Goal: Information Seeking & Learning: Learn about a topic

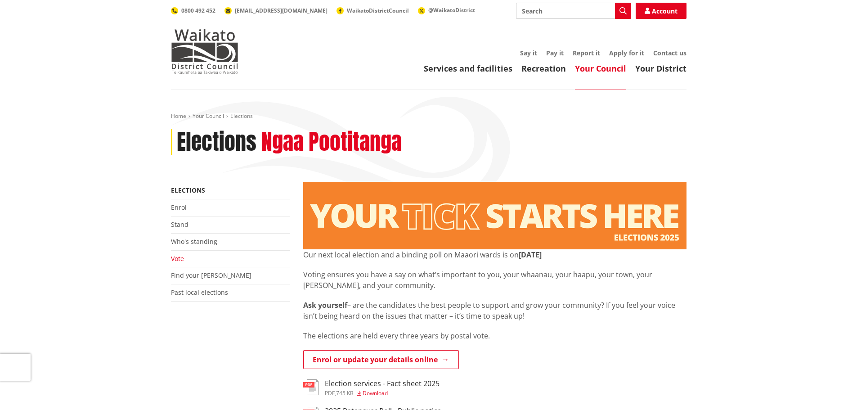
click at [174, 260] on link "Vote" at bounding box center [177, 258] width 13 height 9
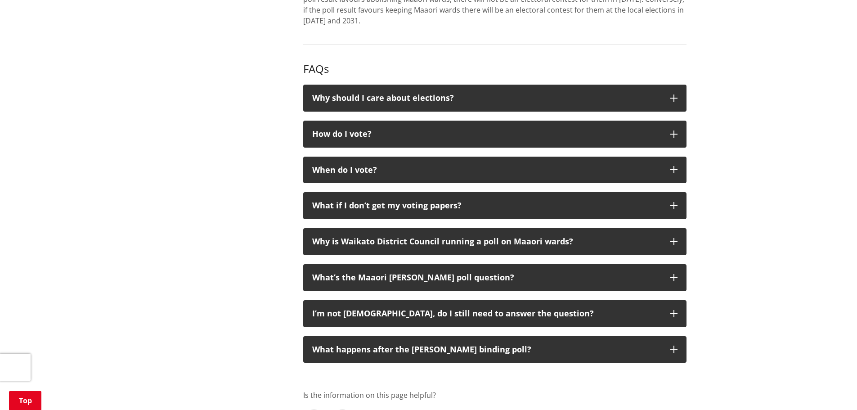
scroll to position [900, 0]
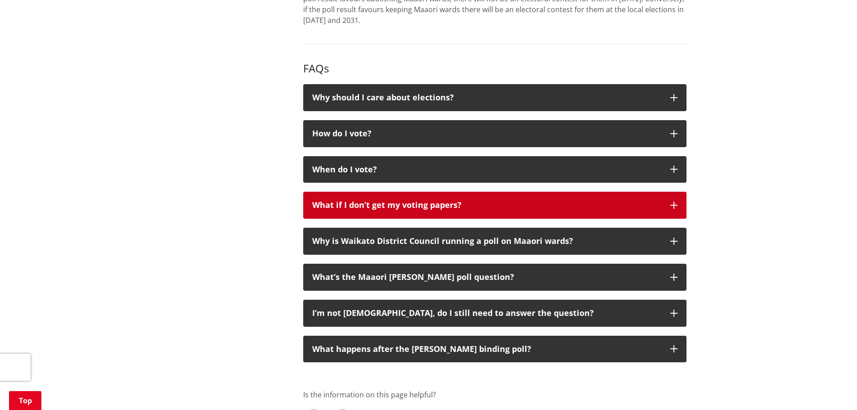
click at [675, 206] on icon "button" at bounding box center [673, 205] width 7 height 7
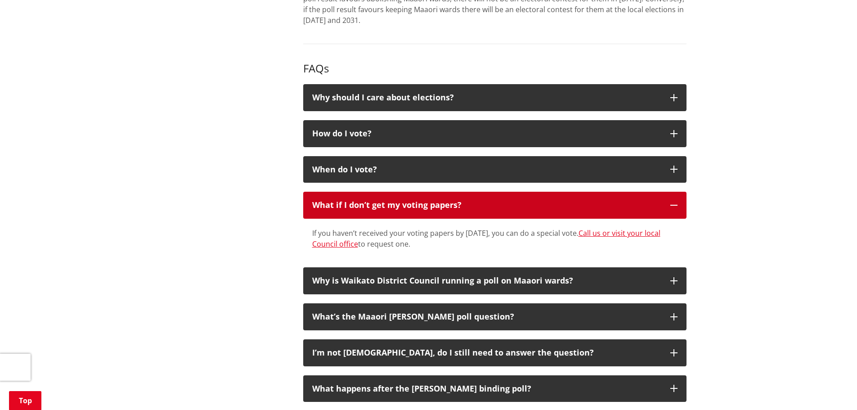
click at [675, 206] on icon "button" at bounding box center [673, 205] width 7 height 7
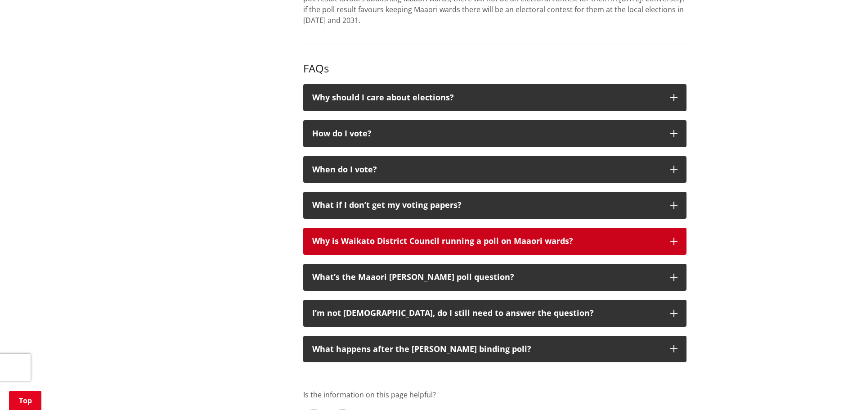
click at [676, 240] on icon "button" at bounding box center [673, 241] width 7 height 7
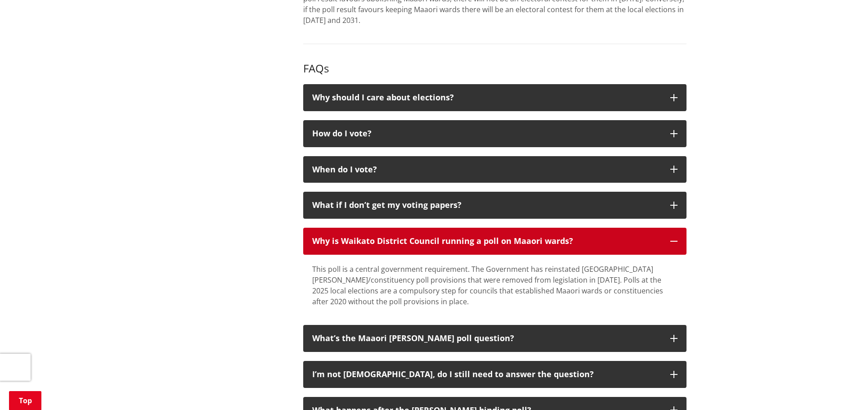
click at [676, 240] on icon "button" at bounding box center [673, 241] width 7 height 7
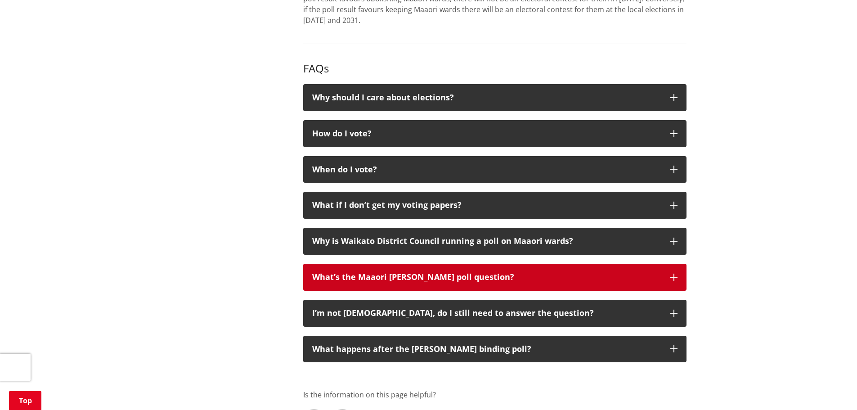
click at [674, 270] on button "What’s the Maaori ward poll question?" at bounding box center [494, 277] width 383 height 27
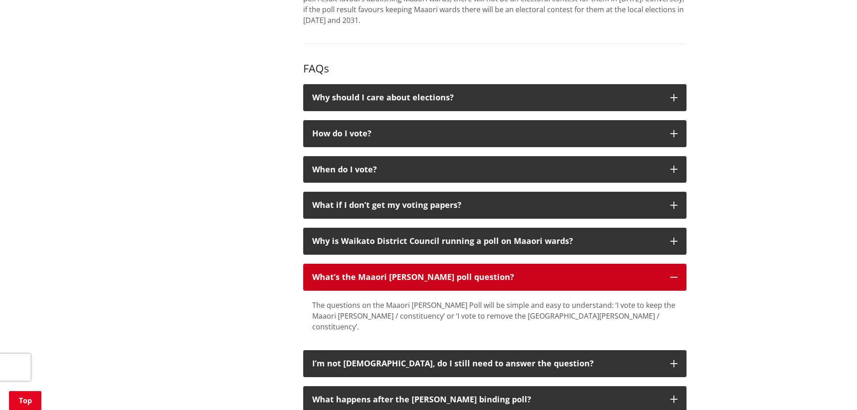
click at [674, 270] on button "What’s the Maaori ward poll question?" at bounding box center [494, 277] width 383 height 27
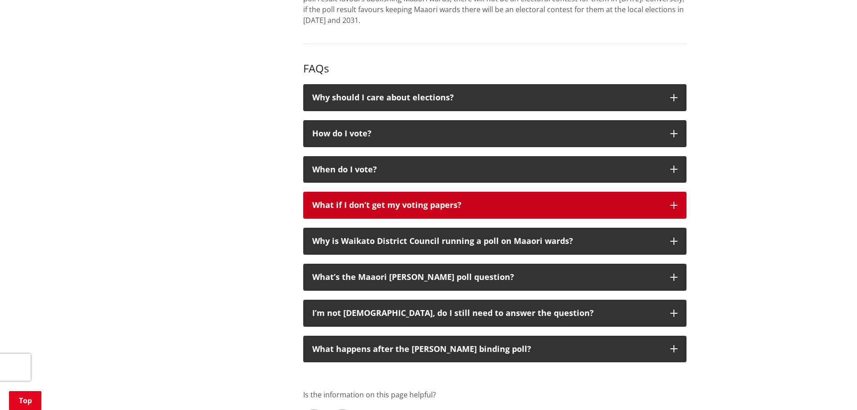
click at [677, 202] on icon "button" at bounding box center [673, 205] width 7 height 7
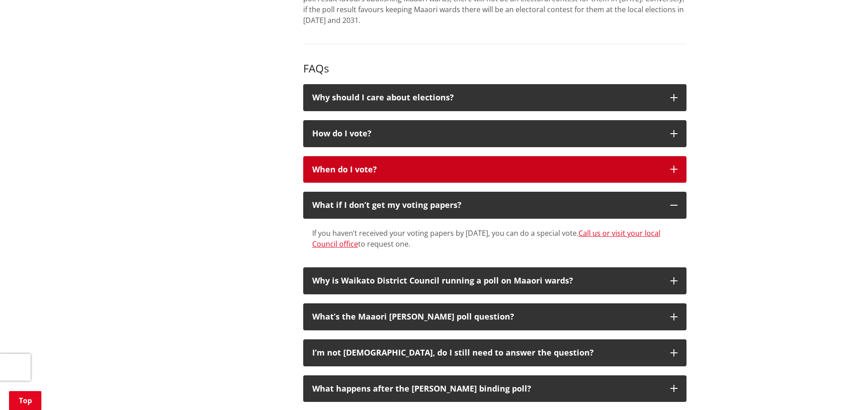
click at [673, 169] on icon "button" at bounding box center [673, 169] width 7 height 7
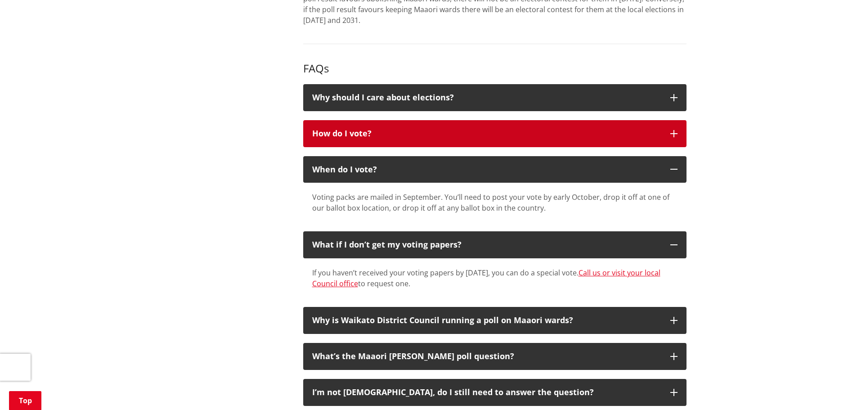
click at [675, 132] on icon "button" at bounding box center [673, 133] width 7 height 7
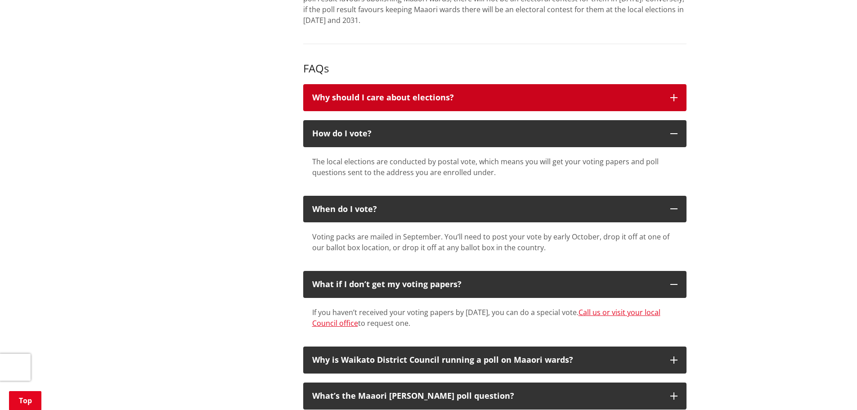
click at [674, 96] on icon "button" at bounding box center [673, 97] width 7 height 7
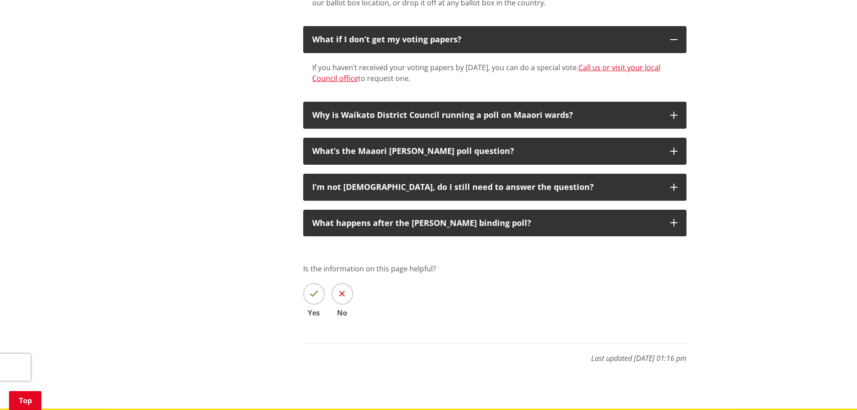
scroll to position [1215, 0]
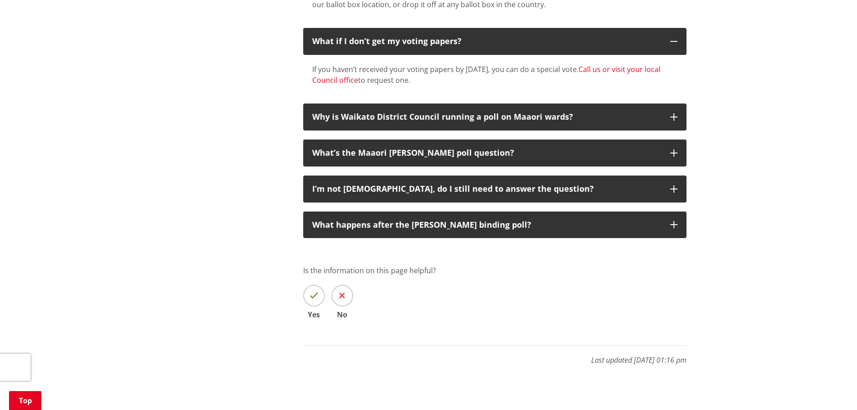
click at [634, 68] on link "Call us or visit your local Council office" at bounding box center [486, 74] width 348 height 21
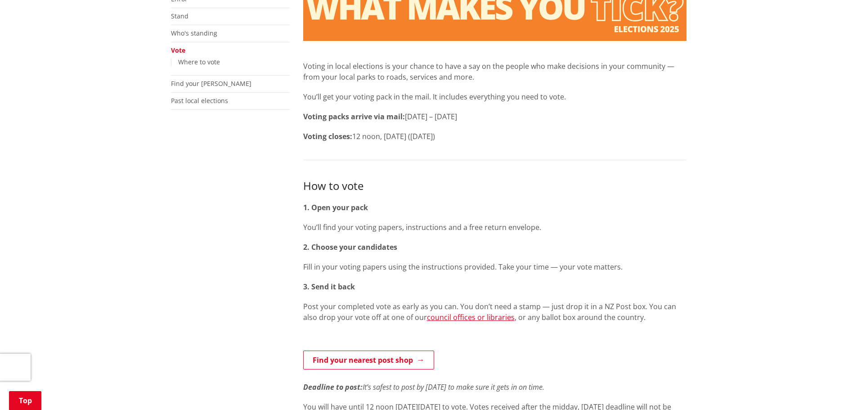
scroll to position [215, 0]
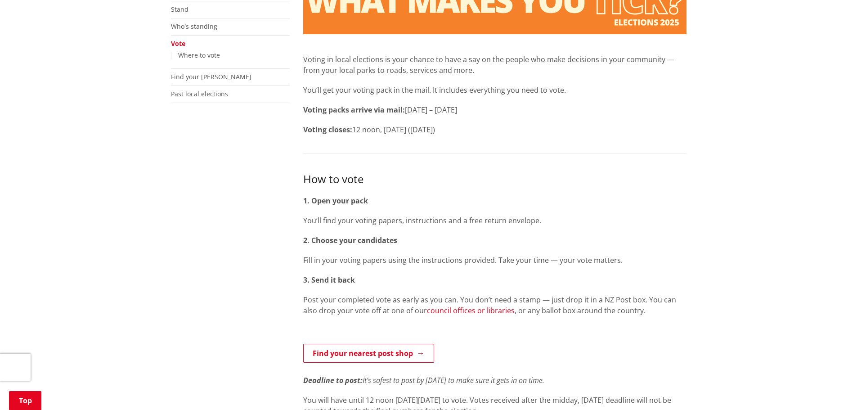
click at [454, 310] on link "council offices or libraries" at bounding box center [471, 311] width 88 height 10
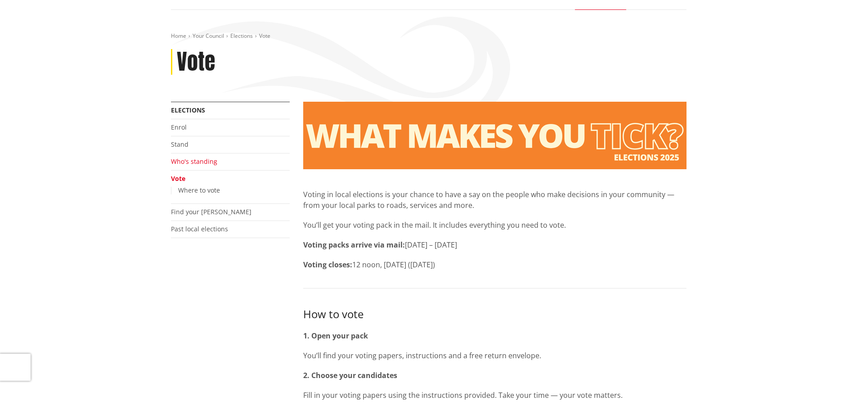
click at [187, 162] on link "Who's standing" at bounding box center [194, 161] width 46 height 9
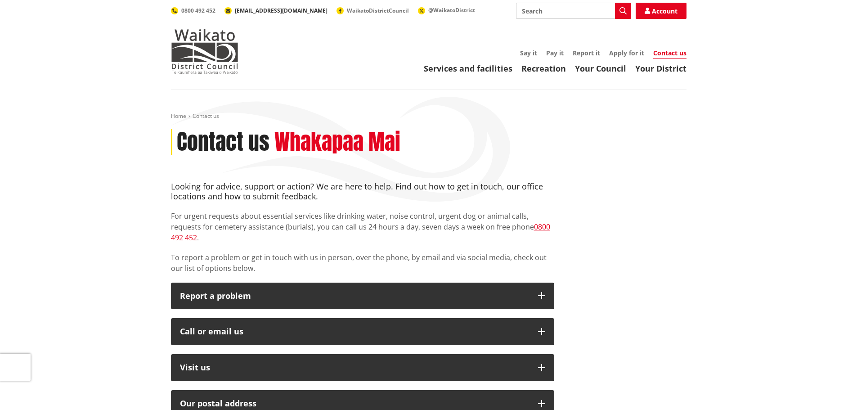
click at [247, 11] on span "[EMAIL_ADDRESS][DOMAIN_NAME]" at bounding box center [281, 11] width 93 height 8
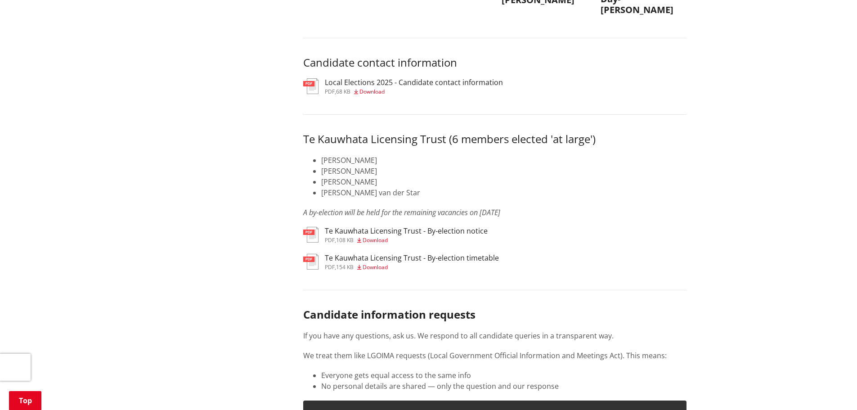
scroll to position [4365, 0]
